Goal: Information Seeking & Learning: Learn about a topic

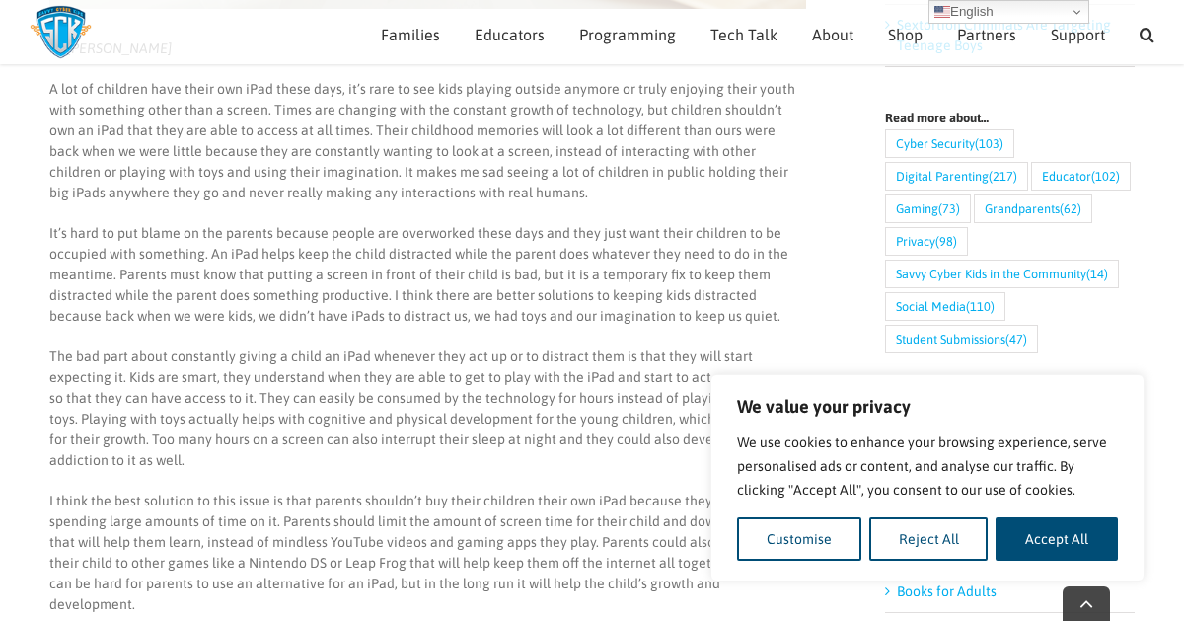
scroll to position [745, 0]
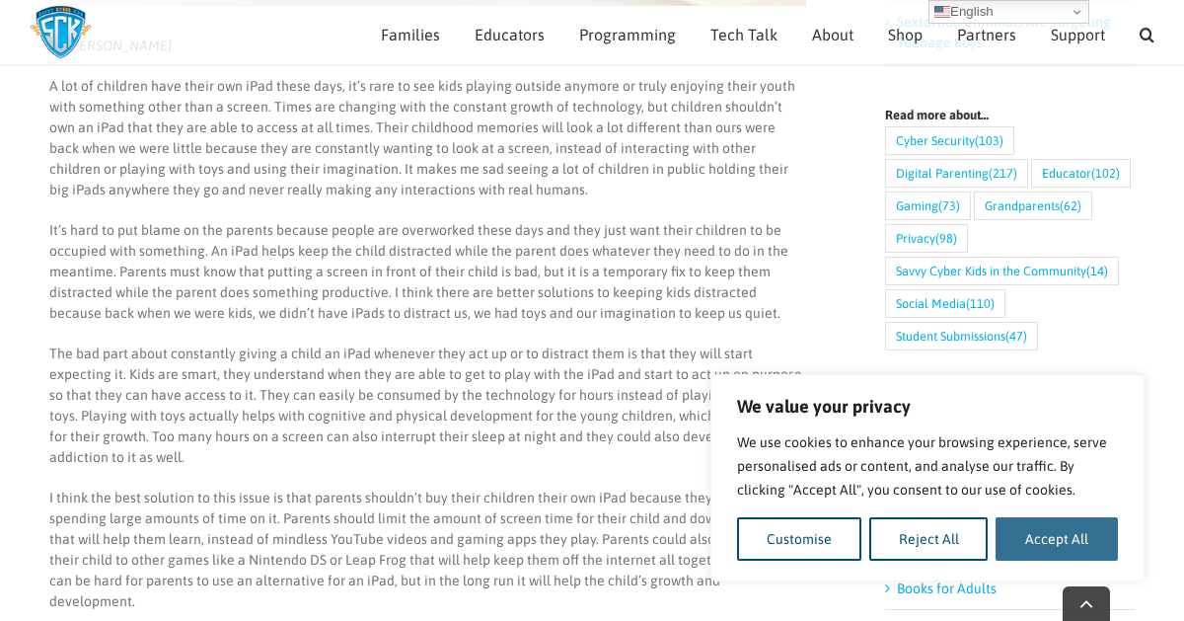
click at [1107, 533] on button "Accept All" at bounding box center [1057, 538] width 122 height 43
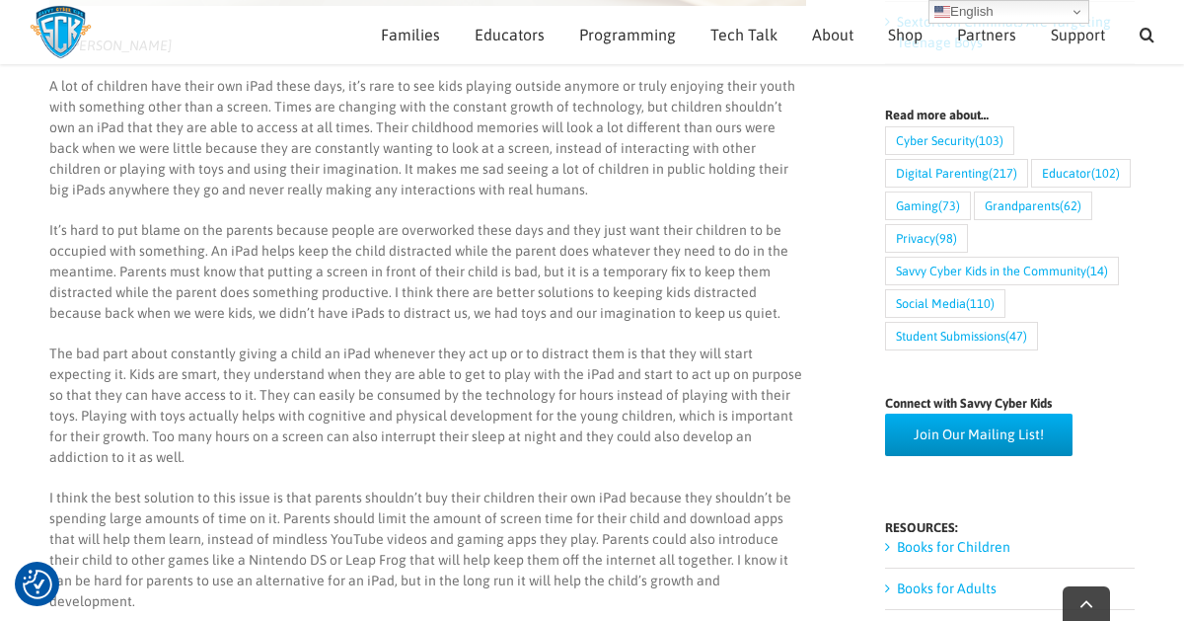
checkbox input "true"
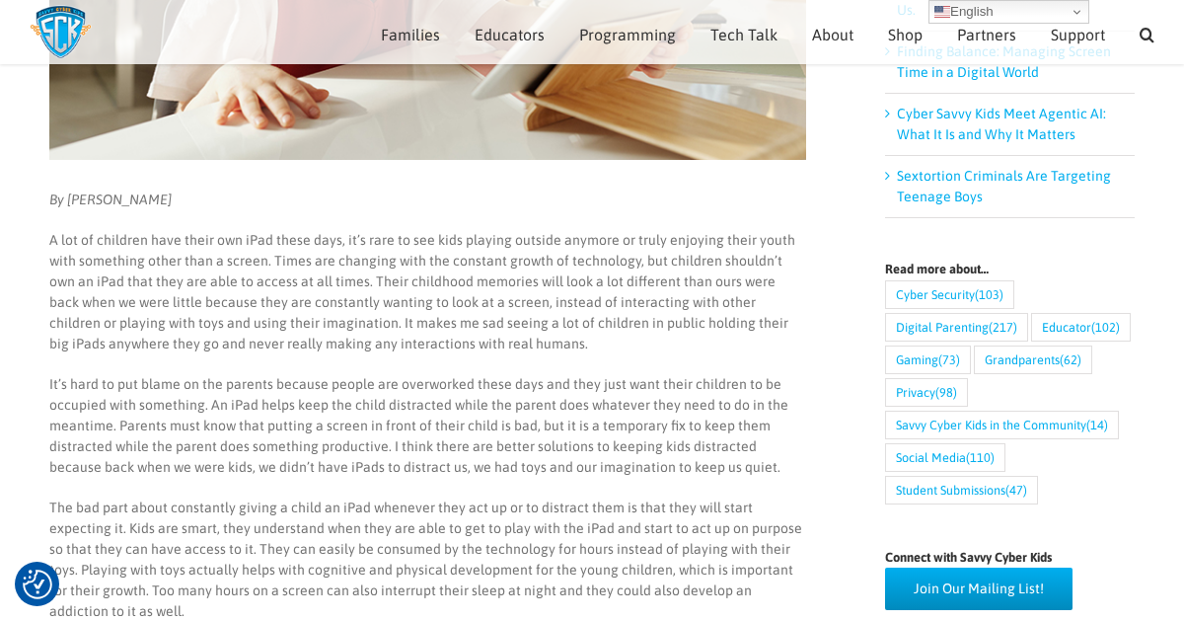
scroll to position [590, 0]
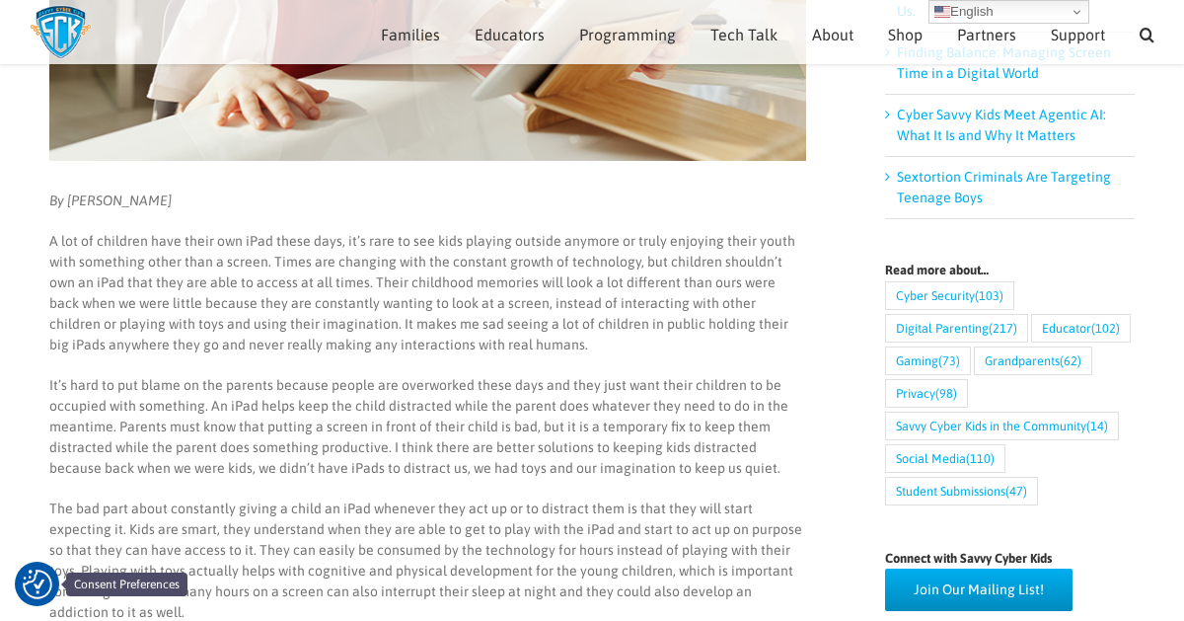
click at [40, 585] on img "Consent Preferences" at bounding box center [38, 585] width 30 height 30
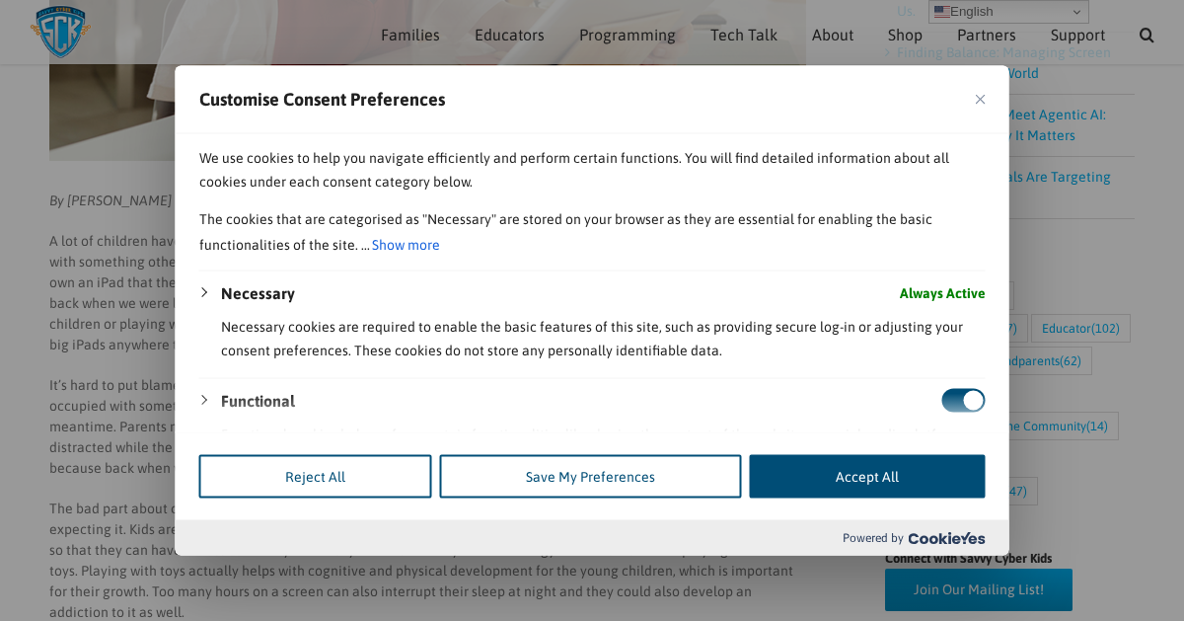
click at [976, 98] on img "Close" at bounding box center [981, 99] width 10 height 10
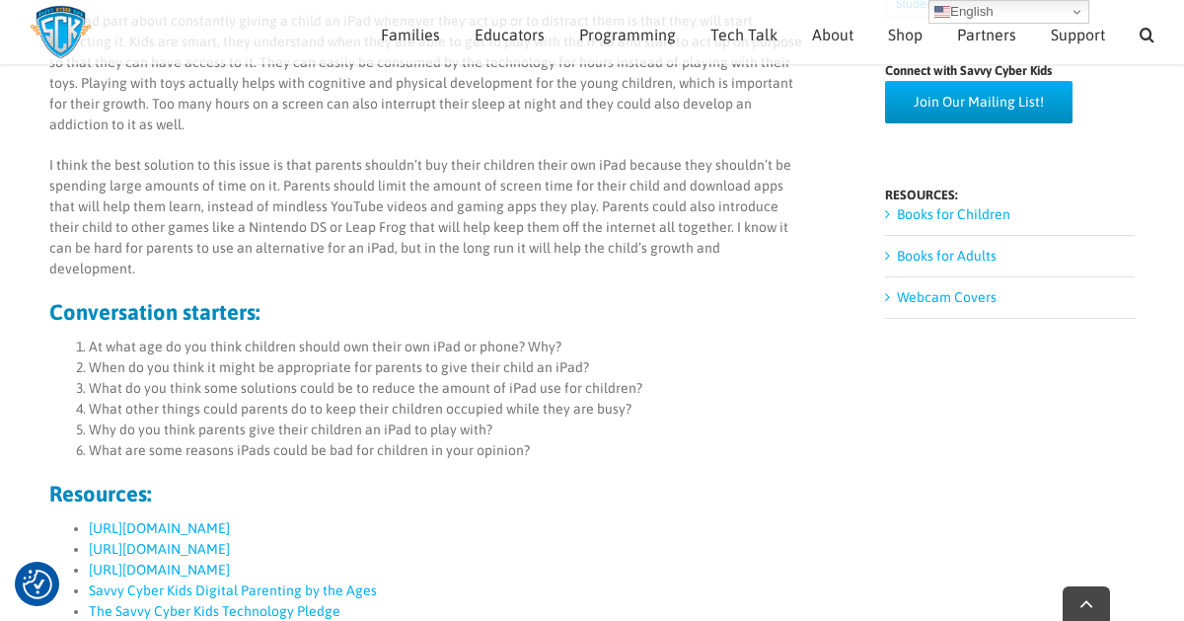
scroll to position [1081, 0]
